Goal: Task Accomplishment & Management: Use online tool/utility

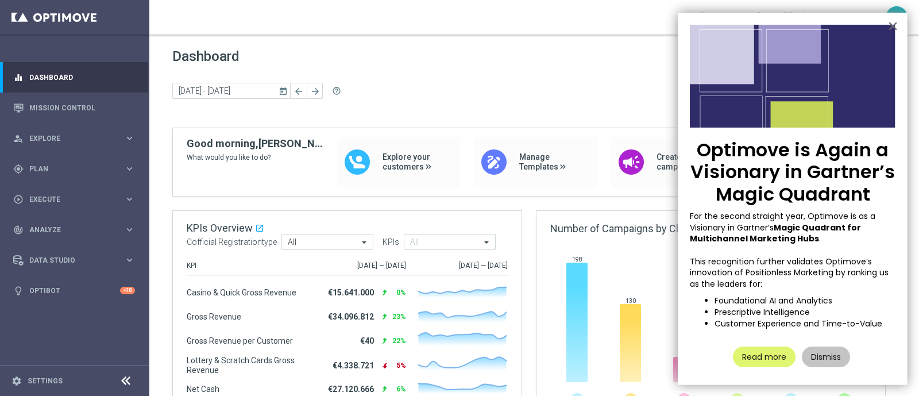
click at [893, 25] on button "×" at bounding box center [893, 26] width 11 height 18
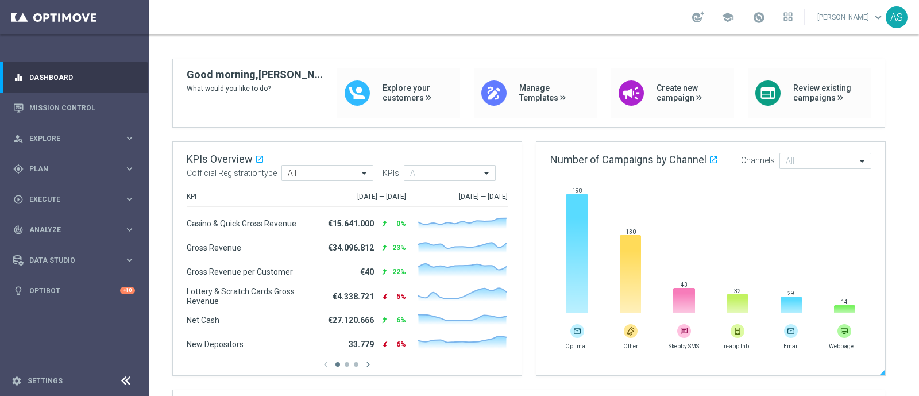
scroll to position [71, 0]
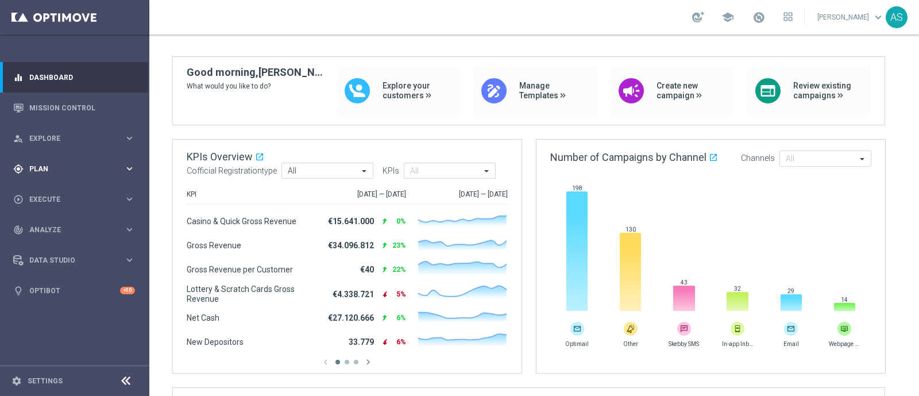
click at [37, 165] on span "Plan" at bounding box center [76, 168] width 95 height 7
click at [53, 190] on link "Target Groups" at bounding box center [75, 192] width 90 height 9
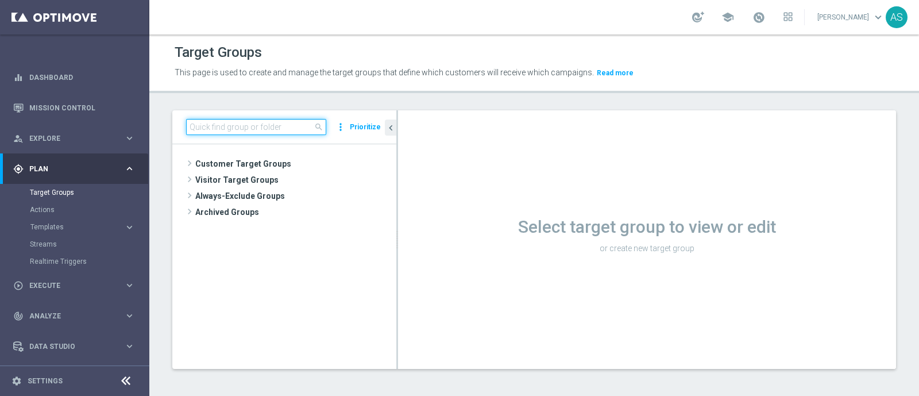
click at [223, 129] on input at bounding box center [256, 127] width 140 height 16
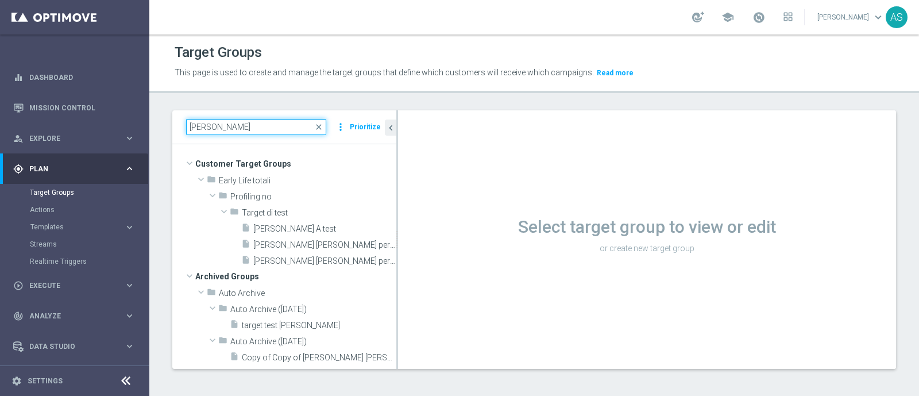
type input "sessa"
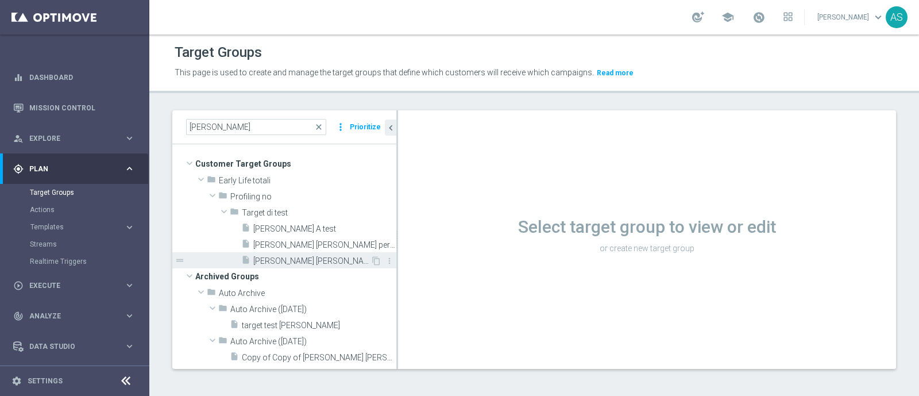
click at [322, 259] on span "SESSA TF conto per test" at bounding box center [311, 261] width 117 height 10
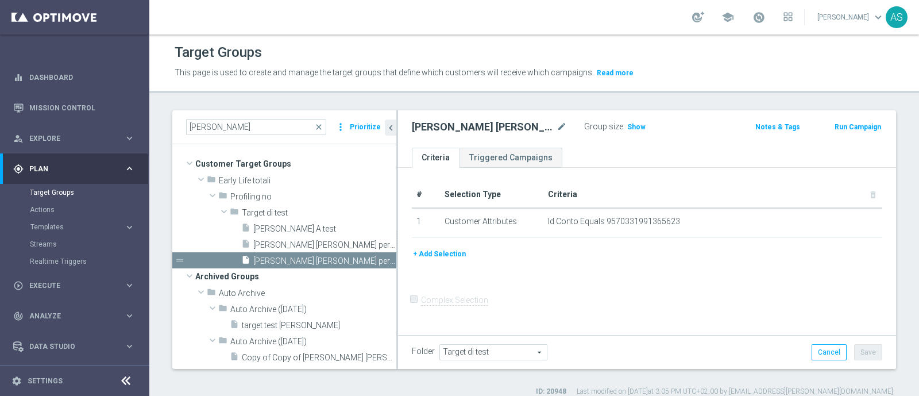
click at [845, 125] on button "Run Campaign" at bounding box center [858, 127] width 49 height 13
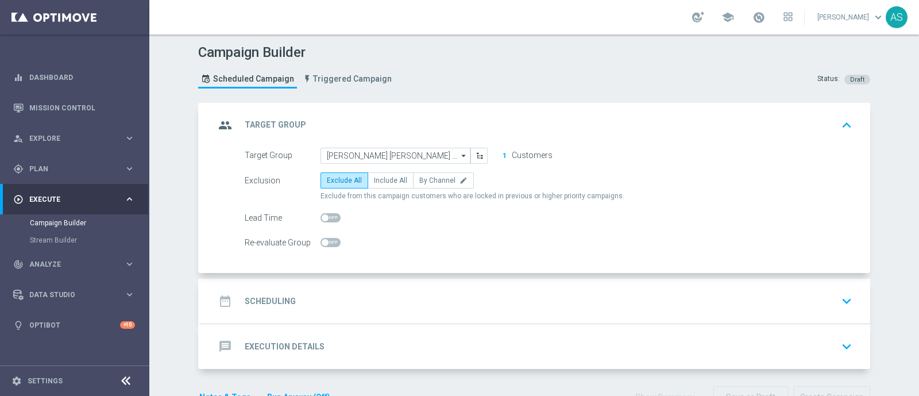
click at [406, 261] on div "Target Group SESSA TF conto per test SESSA TF conto per test arrow_drop_down Sh…" at bounding box center [535, 211] width 669 height 126
click at [382, 182] on span "Include All" at bounding box center [390, 180] width 33 height 8
click at [382, 182] on input "Include All" at bounding box center [377, 182] width 7 height 7
radio input "true"
click at [420, 60] on div "Campaign Builder Scheduled Campaign Triggered Campaign Status: Draft" at bounding box center [534, 67] width 689 height 53
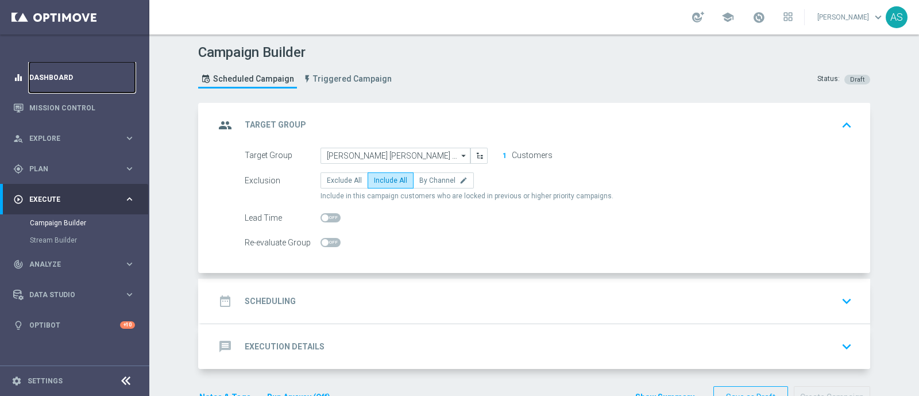
click at [47, 75] on link "Dashboard" at bounding box center [82, 77] width 106 height 30
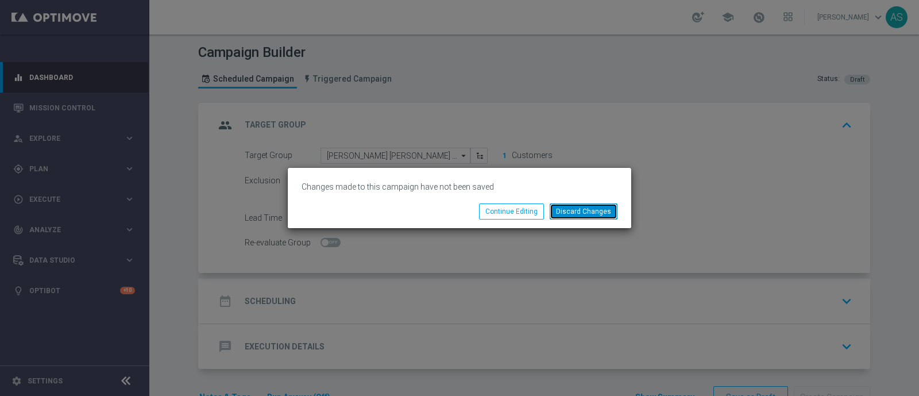
click at [589, 211] on button "Discard Changes" at bounding box center [584, 211] width 68 height 16
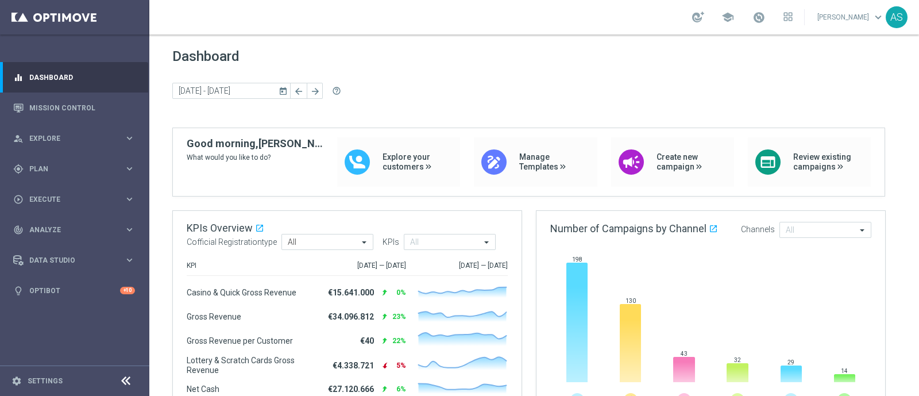
drag, startPoint x: 223, startPoint y: 1, endPoint x: 543, endPoint y: 18, distance: 320.5
click at [543, 18] on div "school Antonio Sessa keyboard_arrow_down AS" at bounding box center [534, 17] width 770 height 34
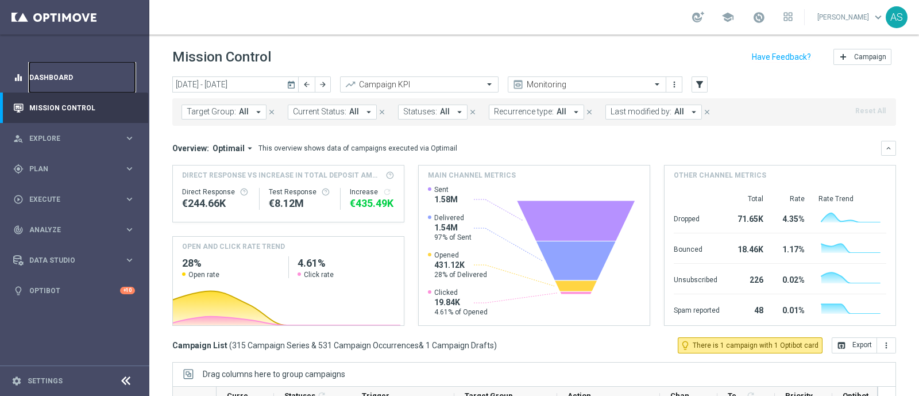
click at [48, 74] on link "Dashboard" at bounding box center [82, 77] width 106 height 30
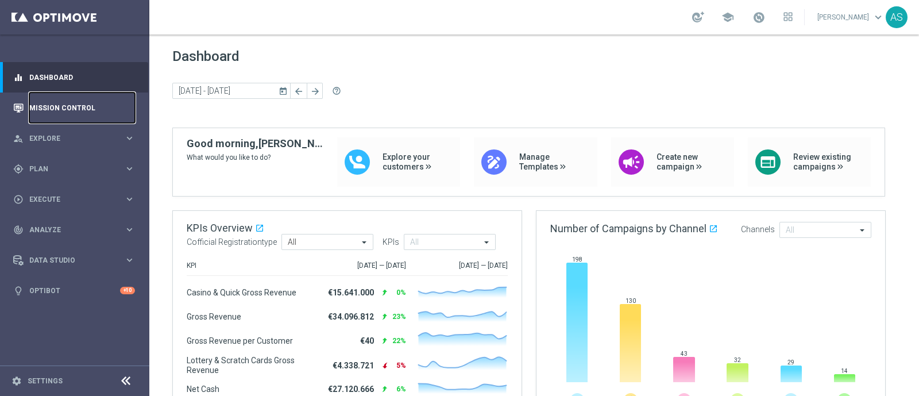
click at [57, 107] on link "Mission Control" at bounding box center [82, 108] width 106 height 30
